Goal: Entertainment & Leisure: Browse casually

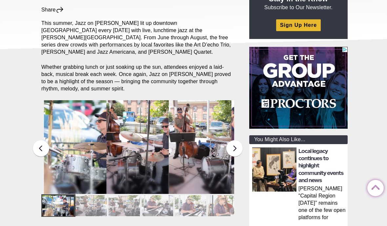
scroll to position [103, 0]
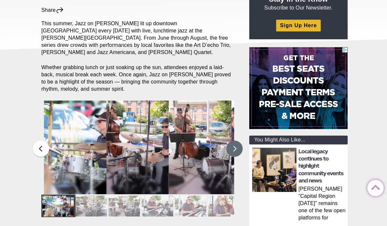
click at [237, 141] on button at bounding box center [234, 149] width 16 height 16
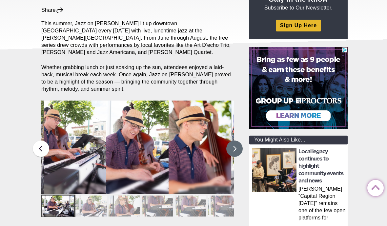
click at [238, 141] on button at bounding box center [234, 149] width 16 height 16
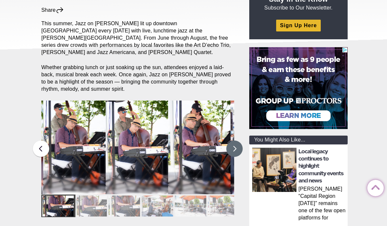
click at [240, 141] on button at bounding box center [234, 149] width 16 height 16
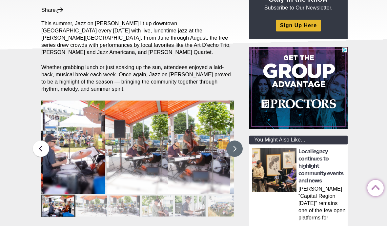
click at [238, 141] on button at bounding box center [234, 149] width 16 height 16
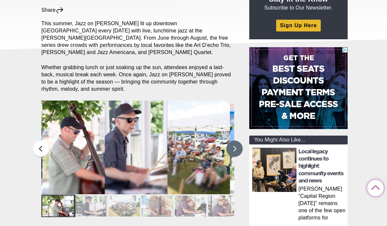
click at [236, 143] on button at bounding box center [234, 149] width 16 height 16
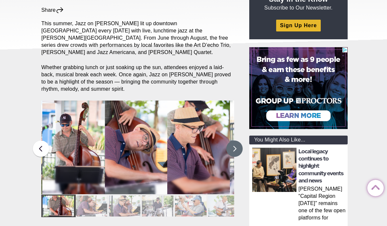
click at [236, 144] on button at bounding box center [234, 149] width 16 height 16
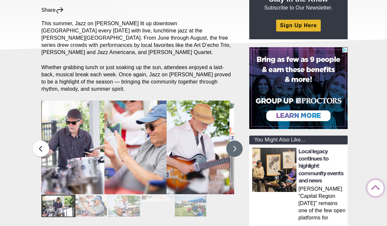
scroll to position [0, 0]
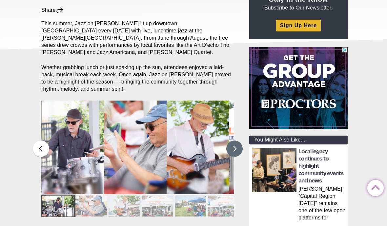
click at [238, 142] on button at bounding box center [234, 149] width 16 height 16
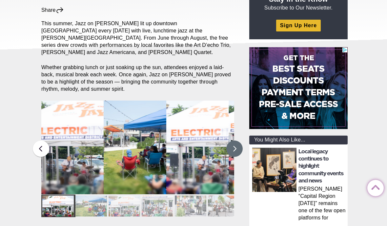
click at [241, 142] on button at bounding box center [234, 149] width 16 height 16
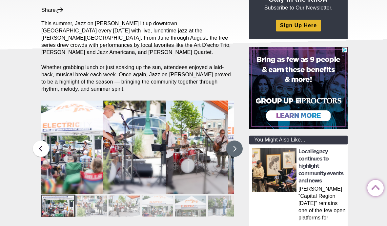
click at [235, 147] on button at bounding box center [234, 149] width 16 height 16
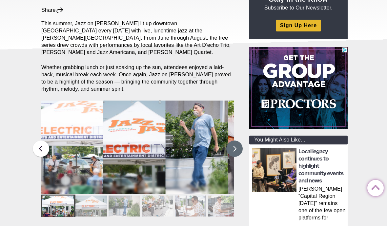
click at [237, 141] on button at bounding box center [234, 149] width 16 height 16
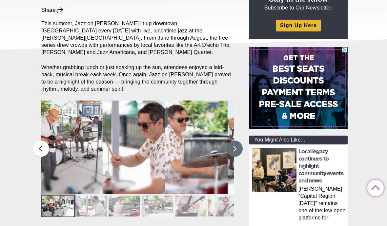
click at [234, 141] on button at bounding box center [234, 149] width 16 height 16
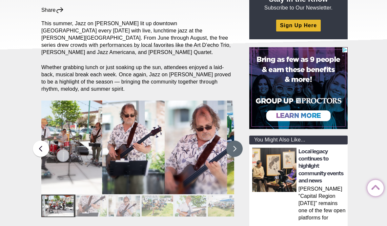
click at [239, 141] on button at bounding box center [234, 149] width 16 height 16
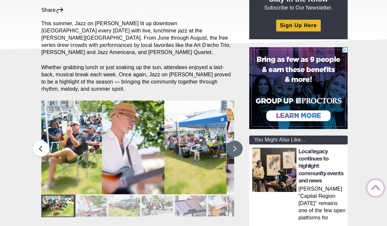
click at [239, 141] on button at bounding box center [234, 149] width 16 height 16
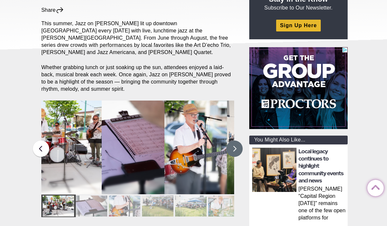
click at [237, 141] on button at bounding box center [234, 149] width 16 height 16
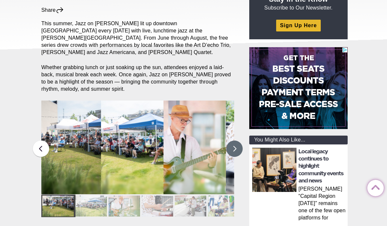
click at [237, 141] on button at bounding box center [234, 149] width 16 height 16
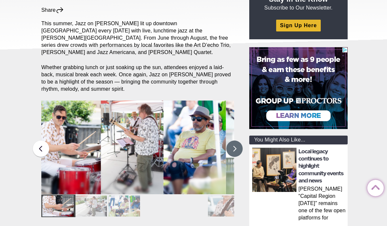
click at [240, 141] on button at bounding box center [234, 149] width 16 height 16
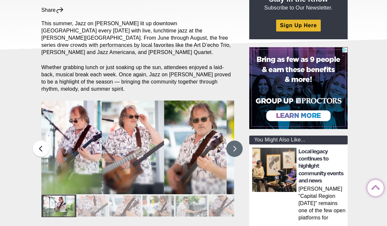
click at [238, 141] on button at bounding box center [234, 149] width 16 height 16
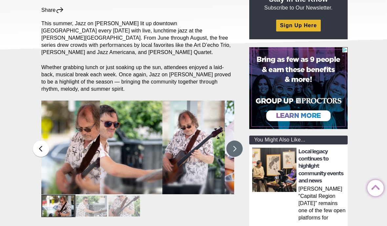
click at [239, 142] on button at bounding box center [234, 149] width 16 height 16
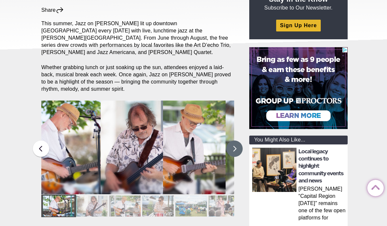
click at [237, 141] on button at bounding box center [234, 149] width 16 height 16
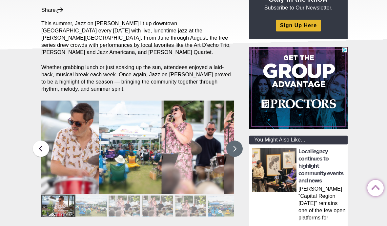
click at [240, 142] on button at bounding box center [234, 149] width 16 height 16
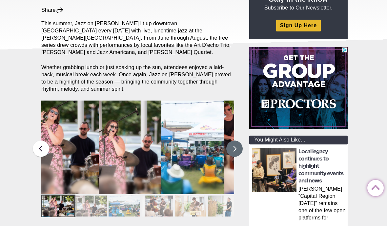
click at [237, 141] on button at bounding box center [234, 149] width 16 height 16
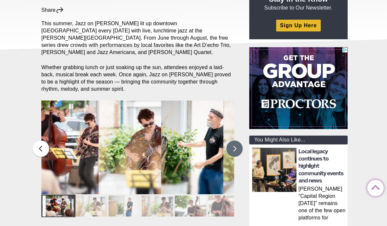
click at [238, 141] on button at bounding box center [234, 149] width 16 height 16
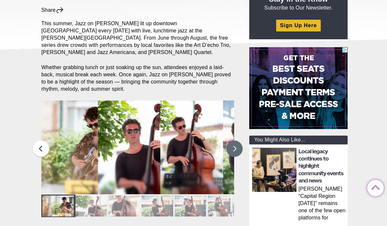
click at [238, 141] on button at bounding box center [234, 149] width 16 height 16
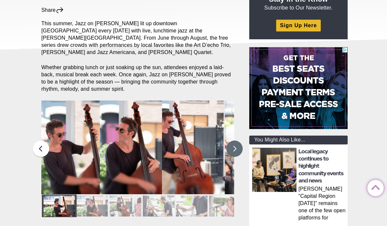
click at [238, 141] on button at bounding box center [234, 149] width 16 height 16
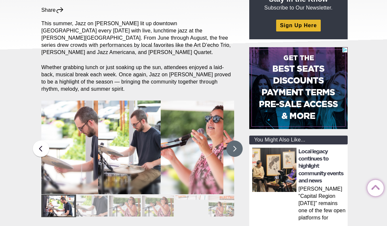
click at [238, 141] on button at bounding box center [234, 149] width 16 height 16
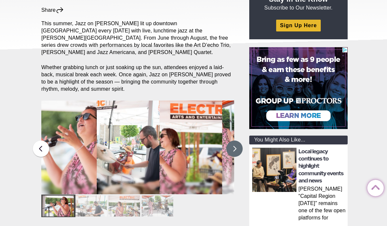
click at [236, 141] on button at bounding box center [234, 149] width 16 height 16
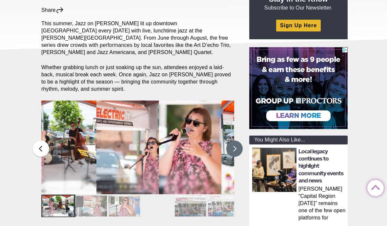
click at [234, 141] on button at bounding box center [234, 149] width 16 height 16
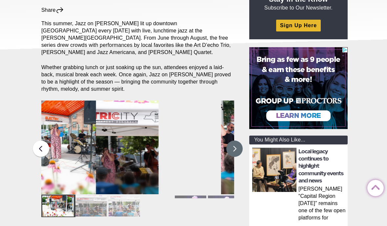
click at [238, 141] on button at bounding box center [234, 149] width 16 height 16
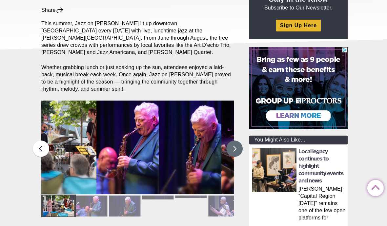
click at [237, 142] on button at bounding box center [234, 149] width 16 height 16
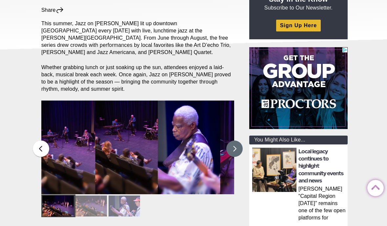
click at [235, 145] on button at bounding box center [234, 149] width 16 height 16
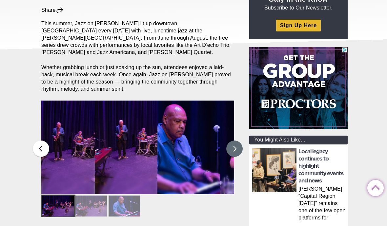
click at [236, 141] on button at bounding box center [234, 149] width 16 height 16
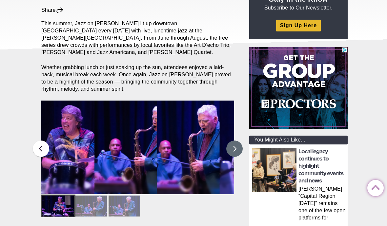
click at [240, 141] on button at bounding box center [234, 149] width 16 height 16
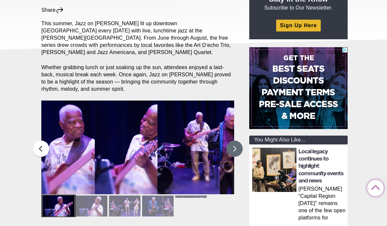
click at [239, 141] on button at bounding box center [234, 149] width 16 height 16
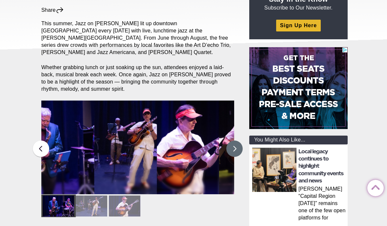
click at [238, 141] on button at bounding box center [234, 149] width 16 height 16
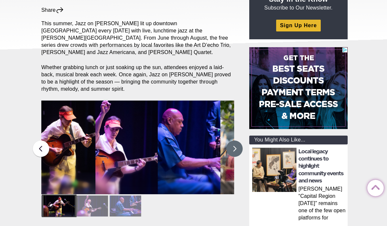
click at [239, 141] on button at bounding box center [234, 149] width 16 height 16
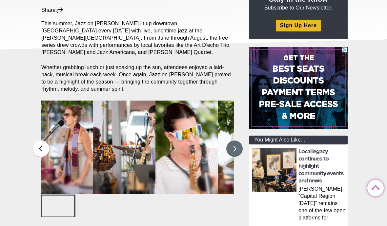
click at [239, 144] on button at bounding box center [234, 149] width 16 height 16
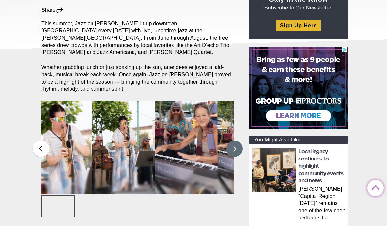
click at [240, 144] on button at bounding box center [234, 149] width 16 height 16
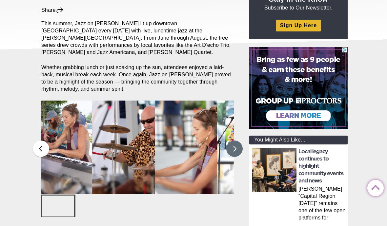
click at [239, 144] on button at bounding box center [234, 149] width 16 height 16
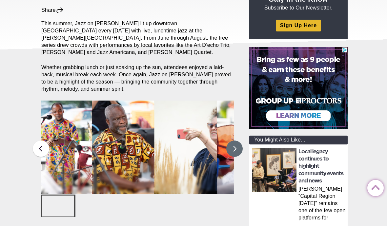
click at [239, 143] on button at bounding box center [234, 149] width 16 height 16
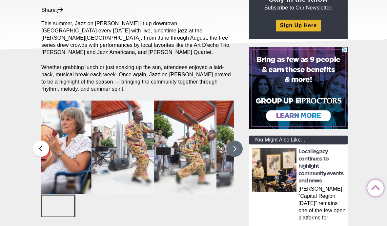
click at [239, 141] on button at bounding box center [234, 149] width 16 height 16
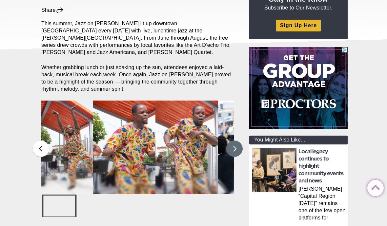
click at [237, 143] on button at bounding box center [234, 149] width 16 height 16
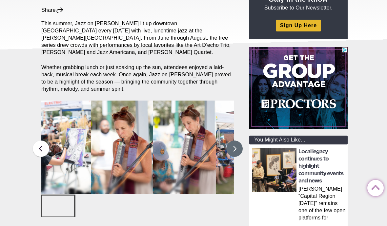
click at [237, 143] on button at bounding box center [234, 149] width 16 height 16
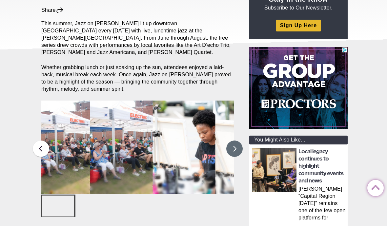
click at [130, 139] on img at bounding box center [121, 148] width 63 height 94
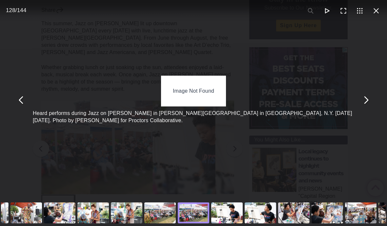
click at [165, 226] on div "You can close this modal content with the ESC key" at bounding box center [159, 213] width 33 height 26
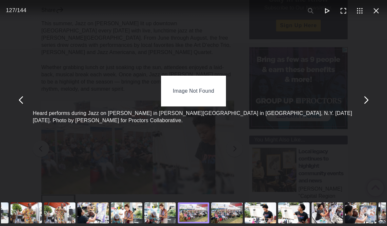
click at [196, 226] on div "You can close this modal content with the ESC key" at bounding box center [193, 213] width 33 height 26
click at [377, 13] on button "You can close this modal content with the ESC key" at bounding box center [376, 11] width 16 height 16
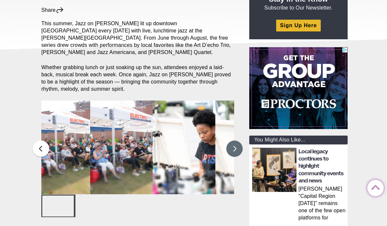
click at [236, 144] on button at bounding box center [234, 149] width 16 height 16
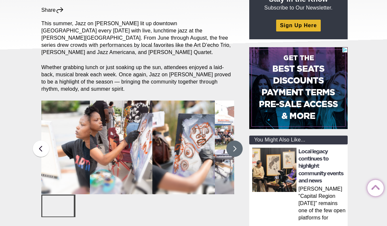
click at [237, 144] on button at bounding box center [234, 149] width 16 height 16
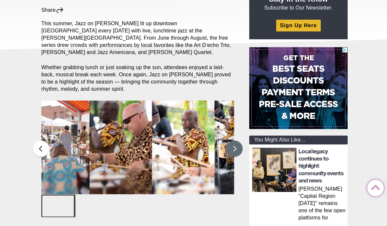
click at [234, 146] on button at bounding box center [234, 149] width 16 height 16
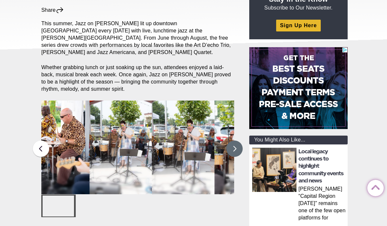
click at [238, 142] on button at bounding box center [234, 149] width 16 height 16
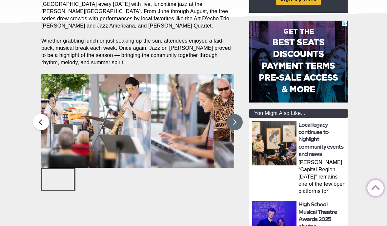
scroll to position [132, 0]
